Goal: Manage account settings

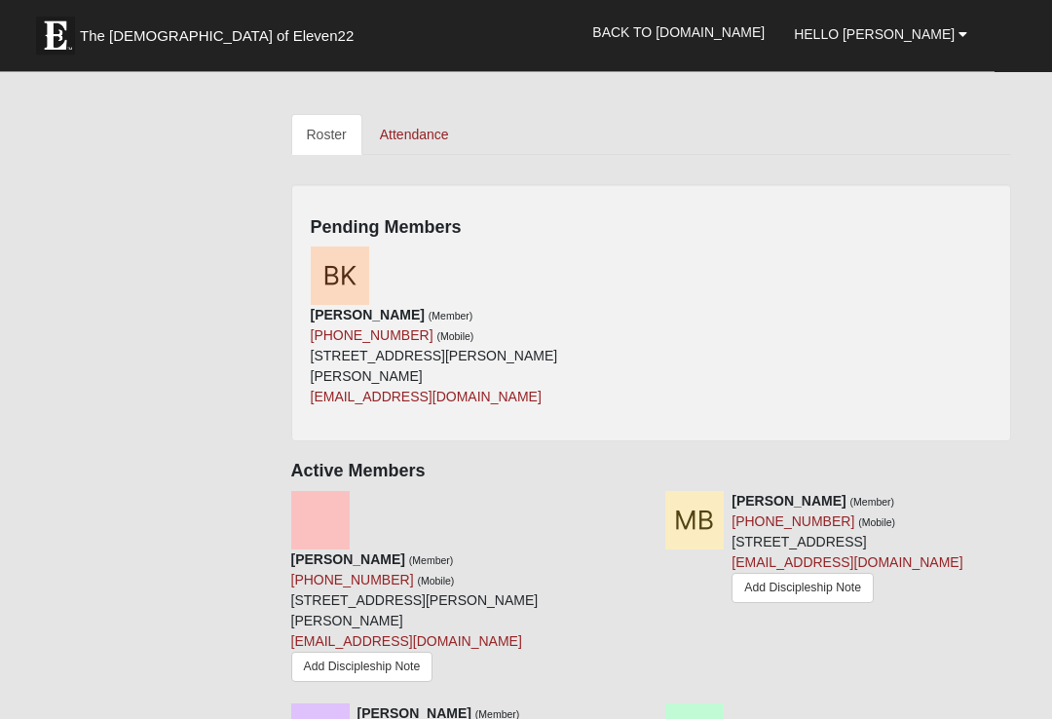
scroll to position [827, 0]
click at [941, 248] on div "[PERSON_NAME] (Member) [PHONE_NUMBER] (Mobile) [STREET_ADDRESS][PERSON_NAME][PE…" at bounding box center [651, 333] width 711 height 175
click at [819, 275] on div "[PERSON_NAME] (Member) [PHONE_NUMBER] (Mobile) [STREET_ADDRESS][PERSON_NAME][PE…" at bounding box center [651, 333] width 711 height 175
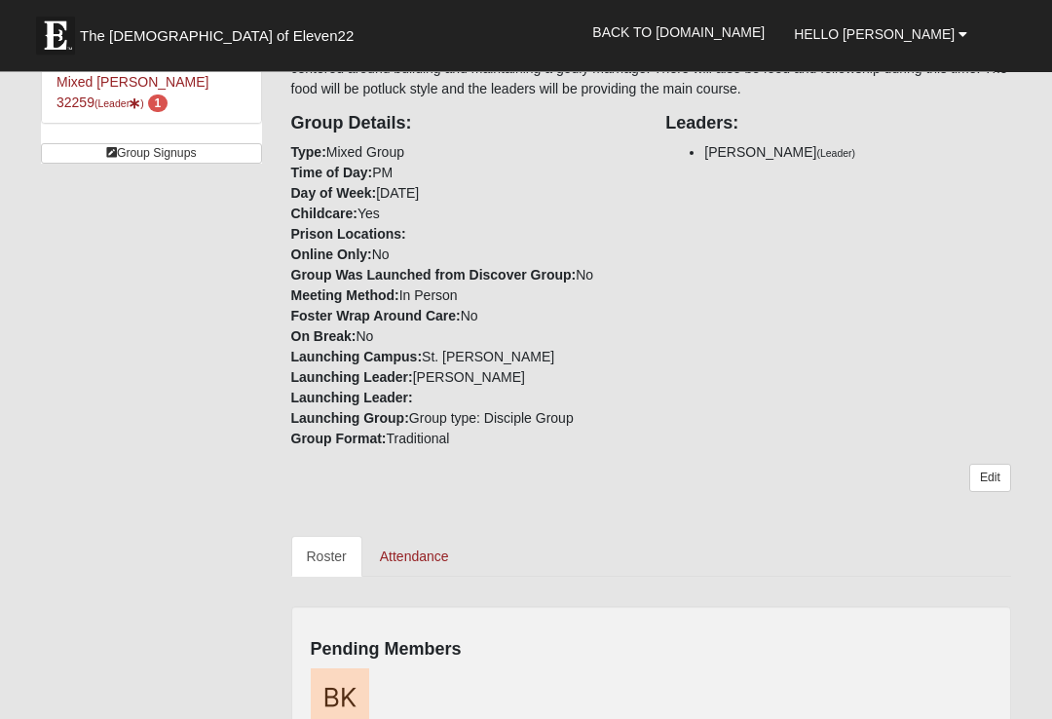
scroll to position [405, 0]
click at [1002, 490] on link "Edit" at bounding box center [990, 478] width 42 height 28
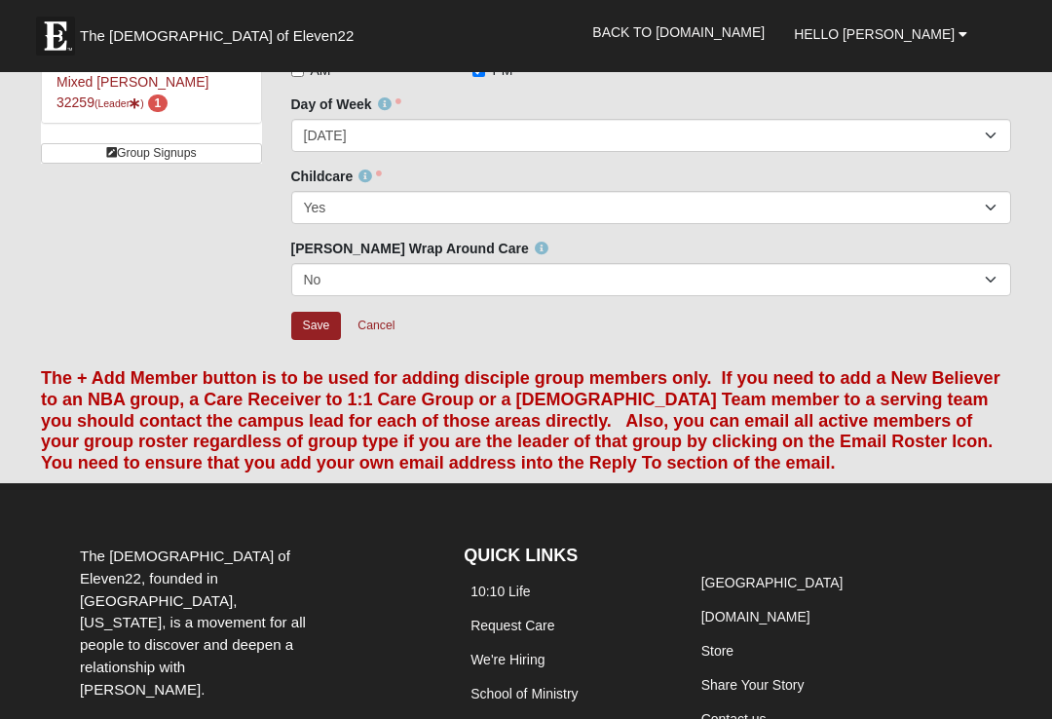
click at [1000, 483] on footer "The [DEMOGRAPHIC_DATA] of Eleven22, founded in [GEOGRAPHIC_DATA], [US_STATE], i…" at bounding box center [526, 696] width 1052 height 426
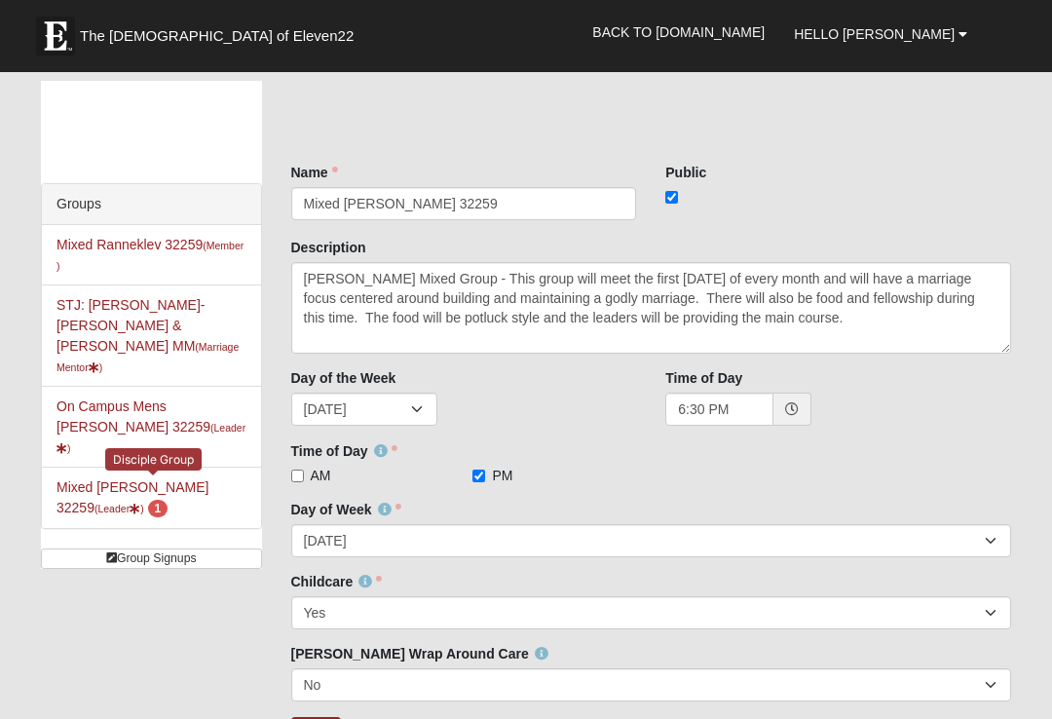
click at [169, 500] on span "1" at bounding box center [158, 509] width 20 height 18
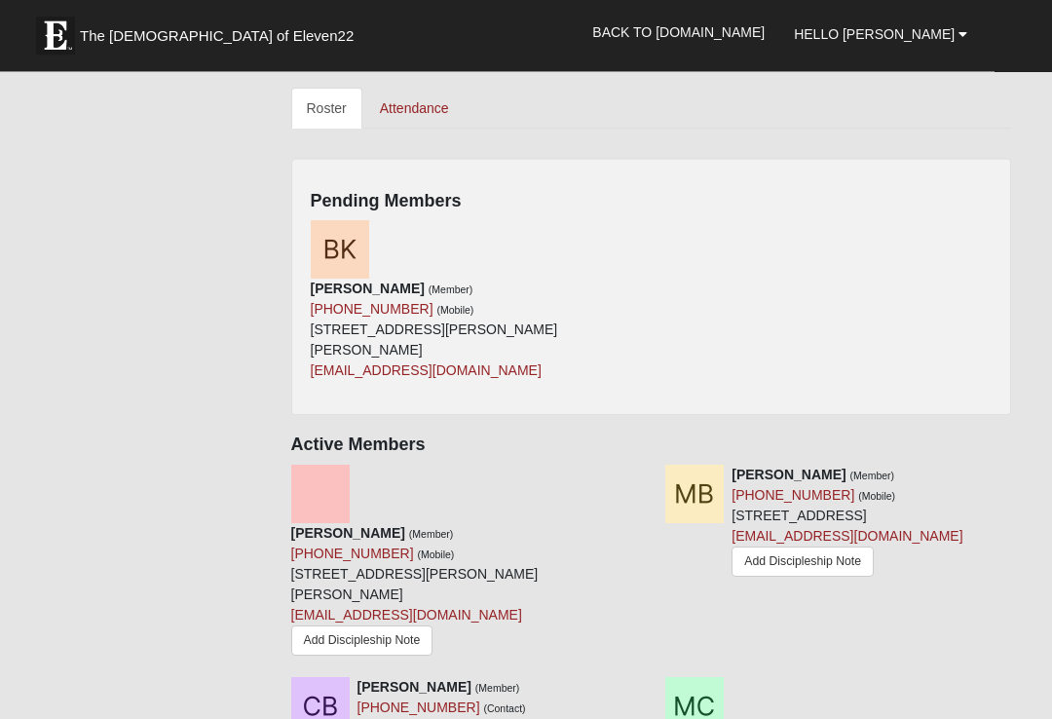
scroll to position [849, 0]
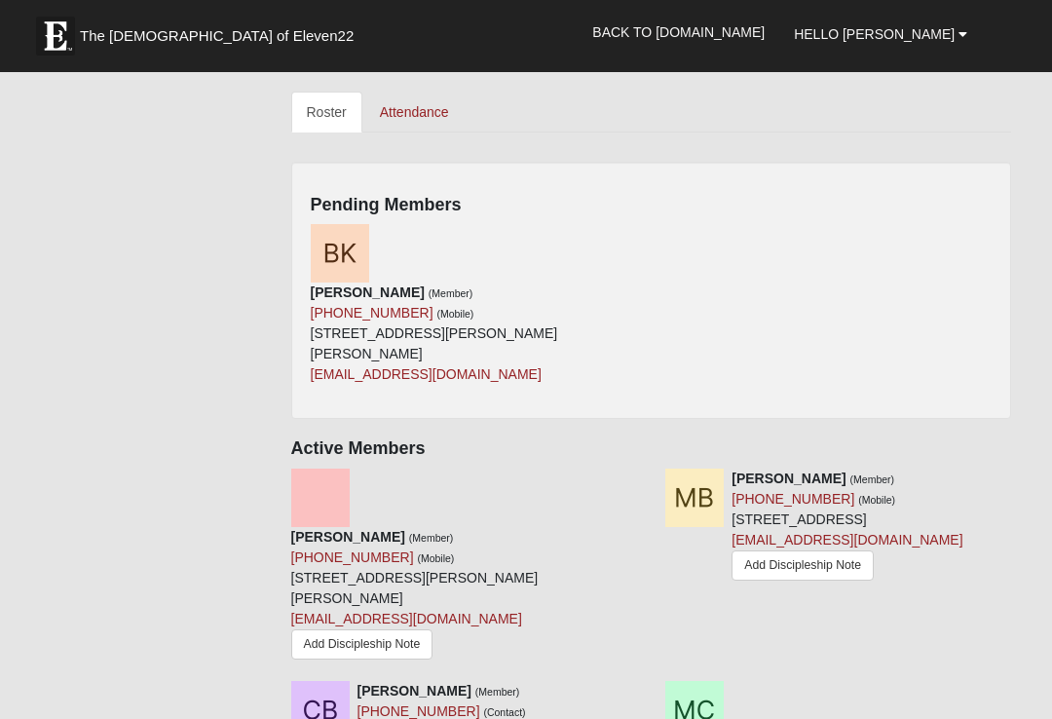
click at [889, 283] on div "[PERSON_NAME] (Member) [PHONE_NUMBER] (Mobile) [STREET_ADDRESS][PERSON_NAME][PE…" at bounding box center [651, 311] width 711 height 175
click at [860, 320] on div "[PERSON_NAME] (Member) [PHONE_NUMBER] (Mobile) [STREET_ADDRESS][PERSON_NAME][PE…" at bounding box center [651, 311] width 711 height 175
click at [647, 228] on icon at bounding box center [644, 234] width 14 height 14
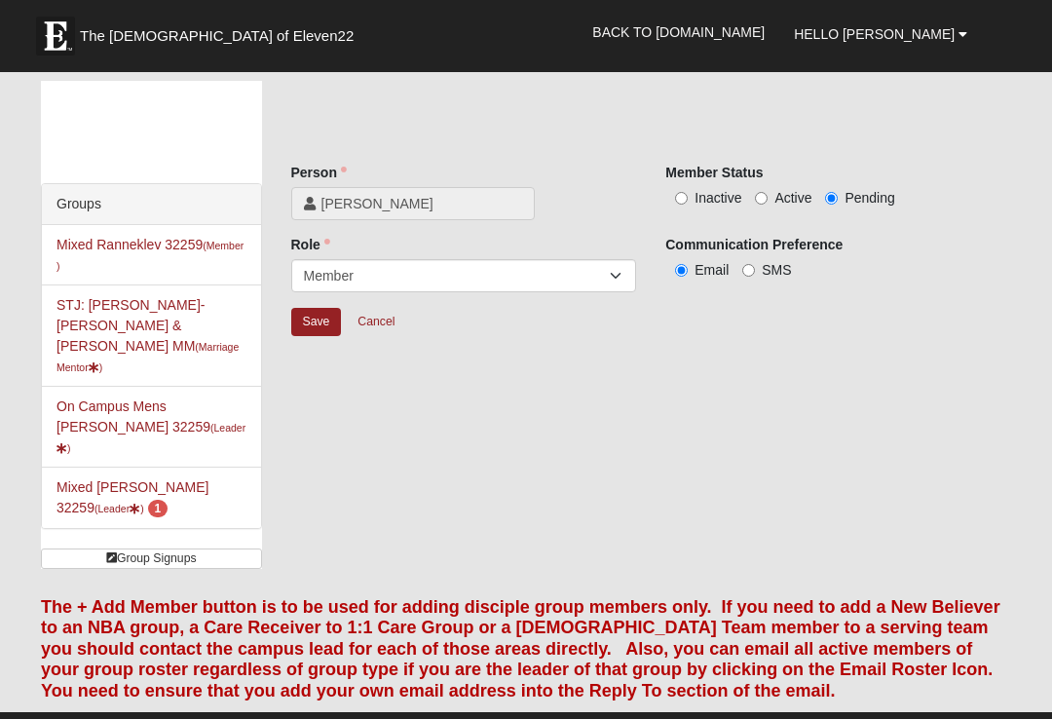
click at [765, 201] on input "Active" at bounding box center [761, 198] width 13 height 13
radio input "true"
click at [314, 326] on input "Save" at bounding box center [316, 322] width 51 height 28
